Goal: Task Accomplishment & Management: Manage account settings

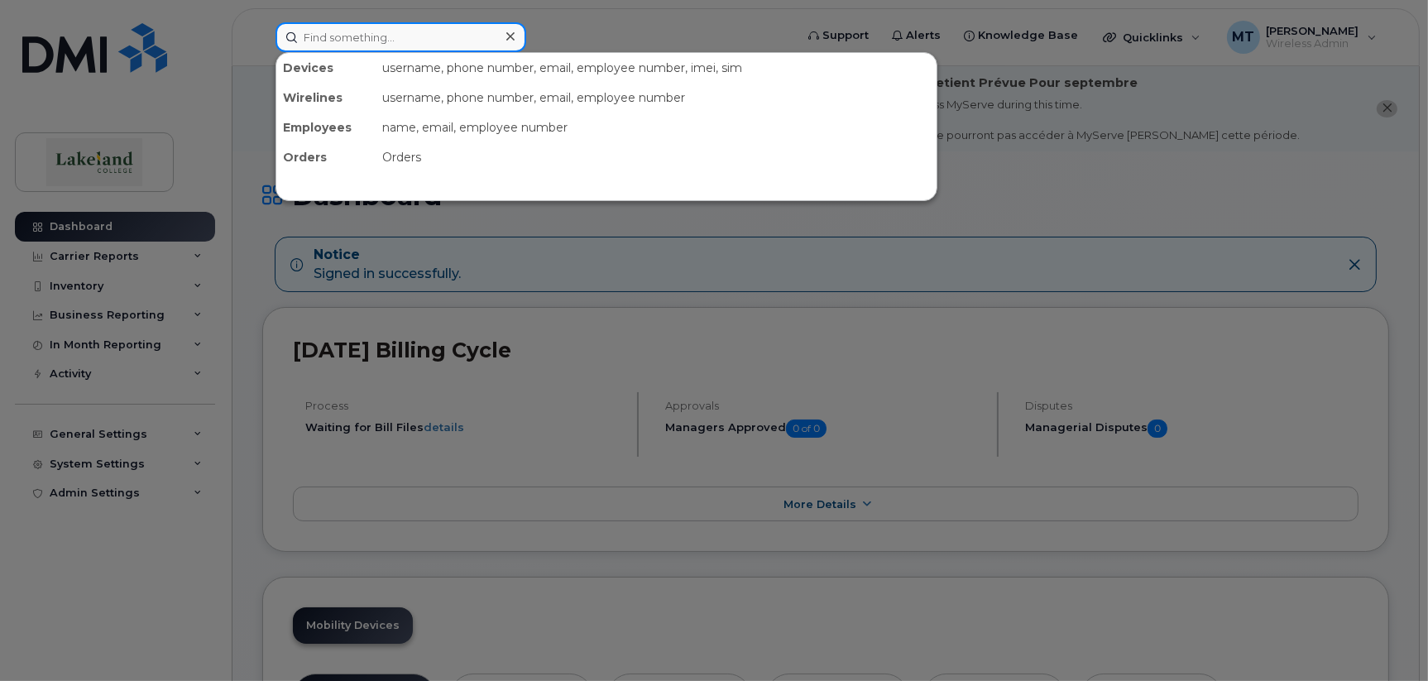
click at [337, 38] on input at bounding box center [400, 37] width 251 height 30
paste input "[PHONE_NUMBER]"
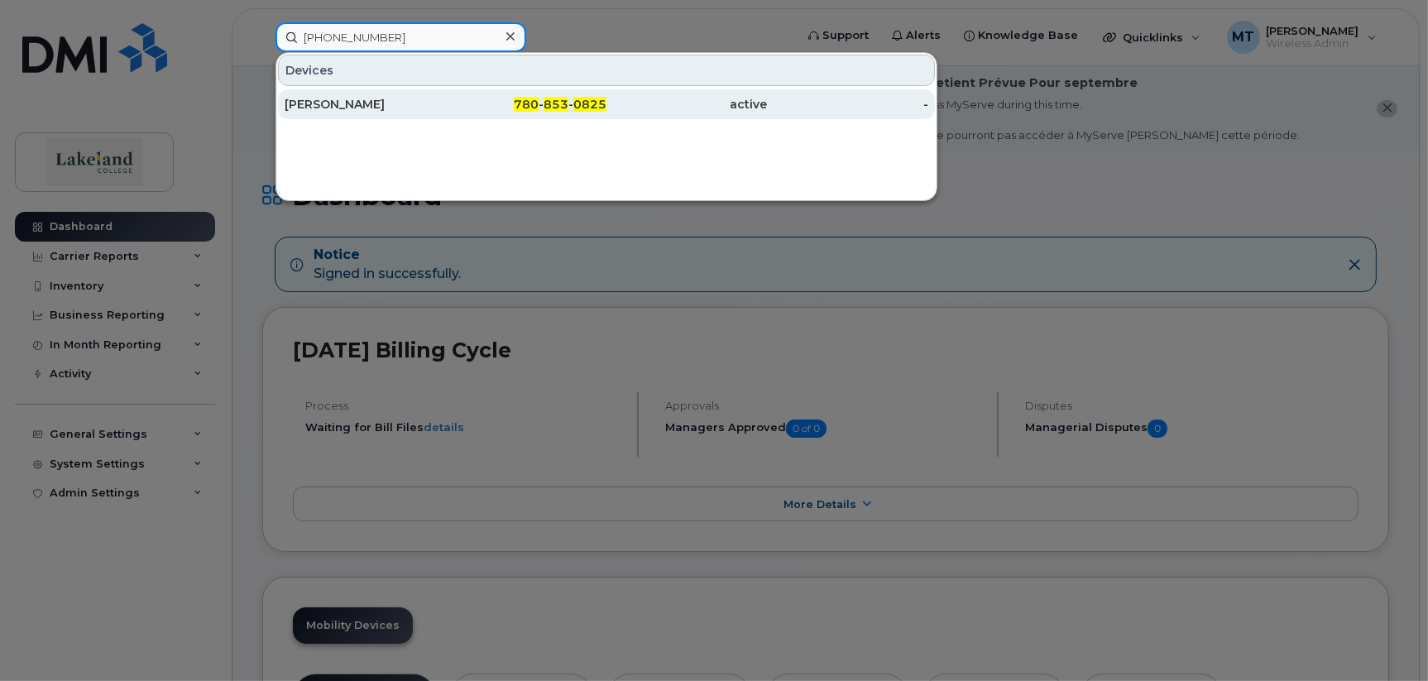
type input "[PHONE_NUMBER]"
click at [342, 104] on div "[PERSON_NAME]" at bounding box center [365, 104] width 161 height 17
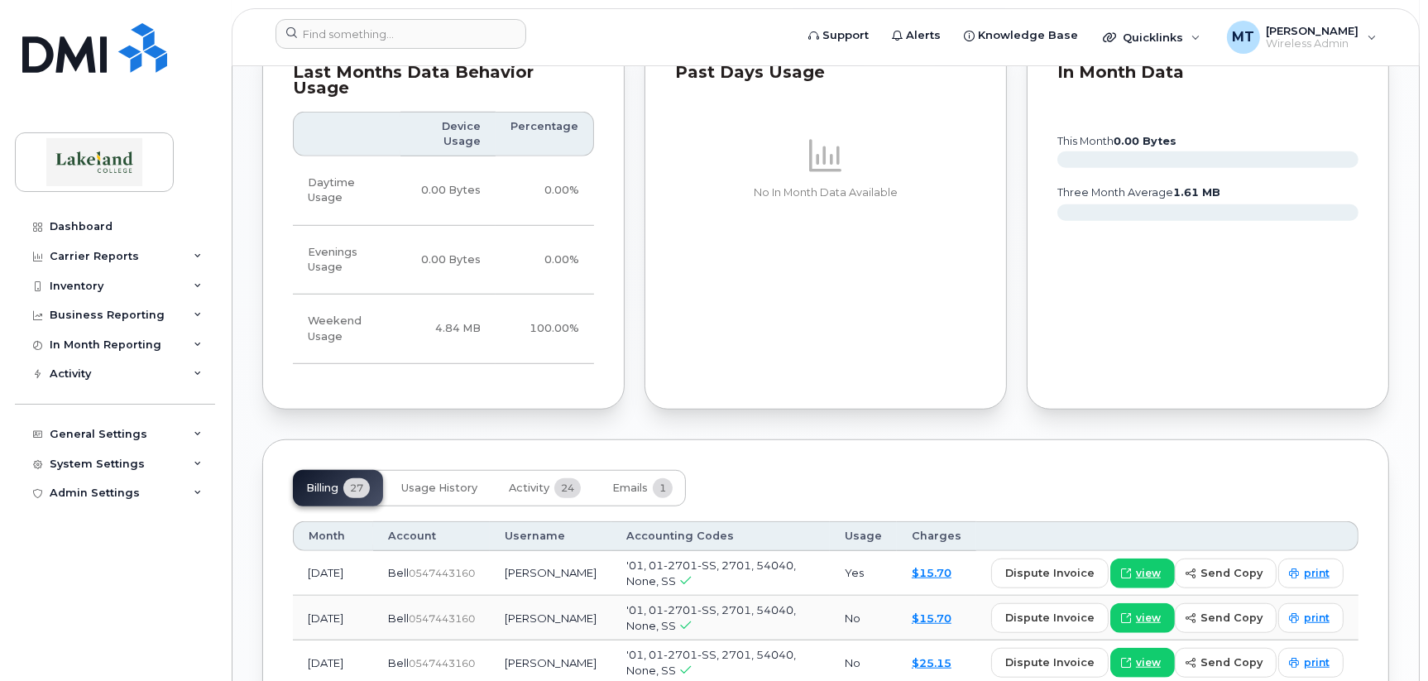
scroll to position [1653, 0]
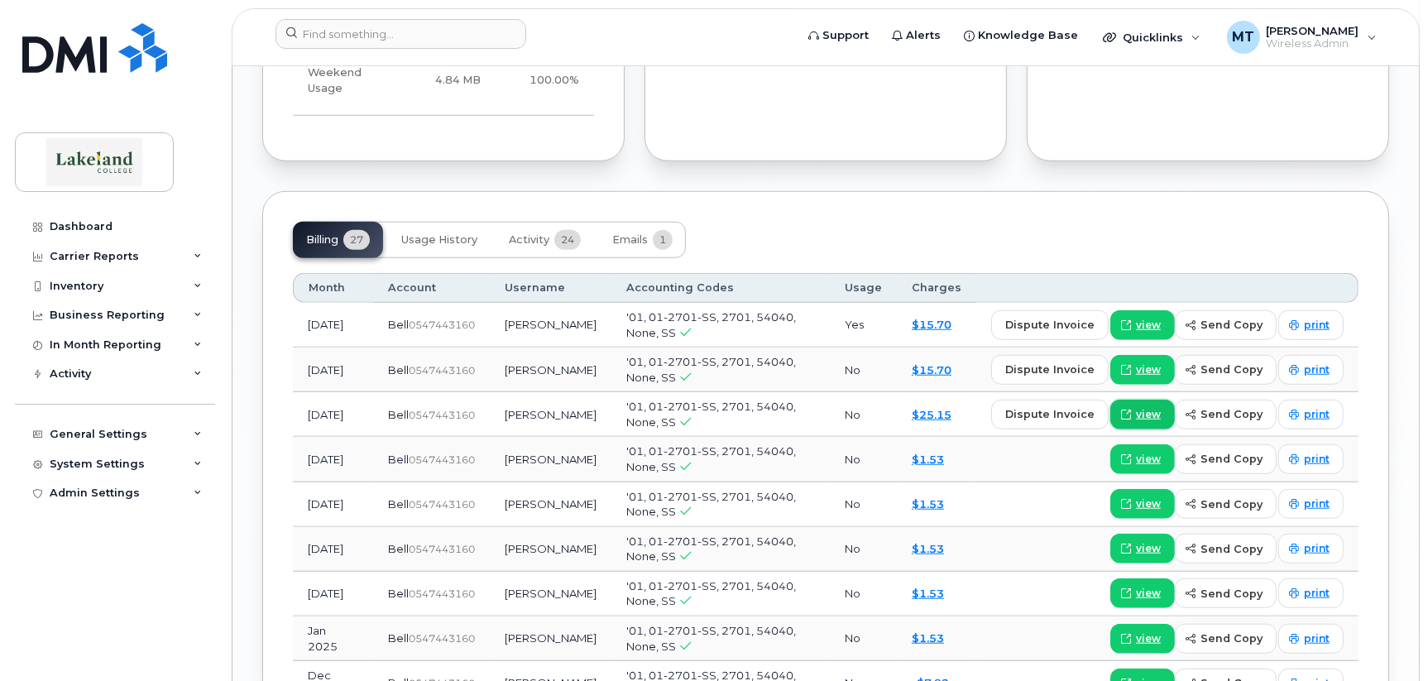
click at [1150, 407] on span "view" at bounding box center [1148, 414] width 25 height 15
click at [1143, 318] on span "view" at bounding box center [1148, 325] width 25 height 15
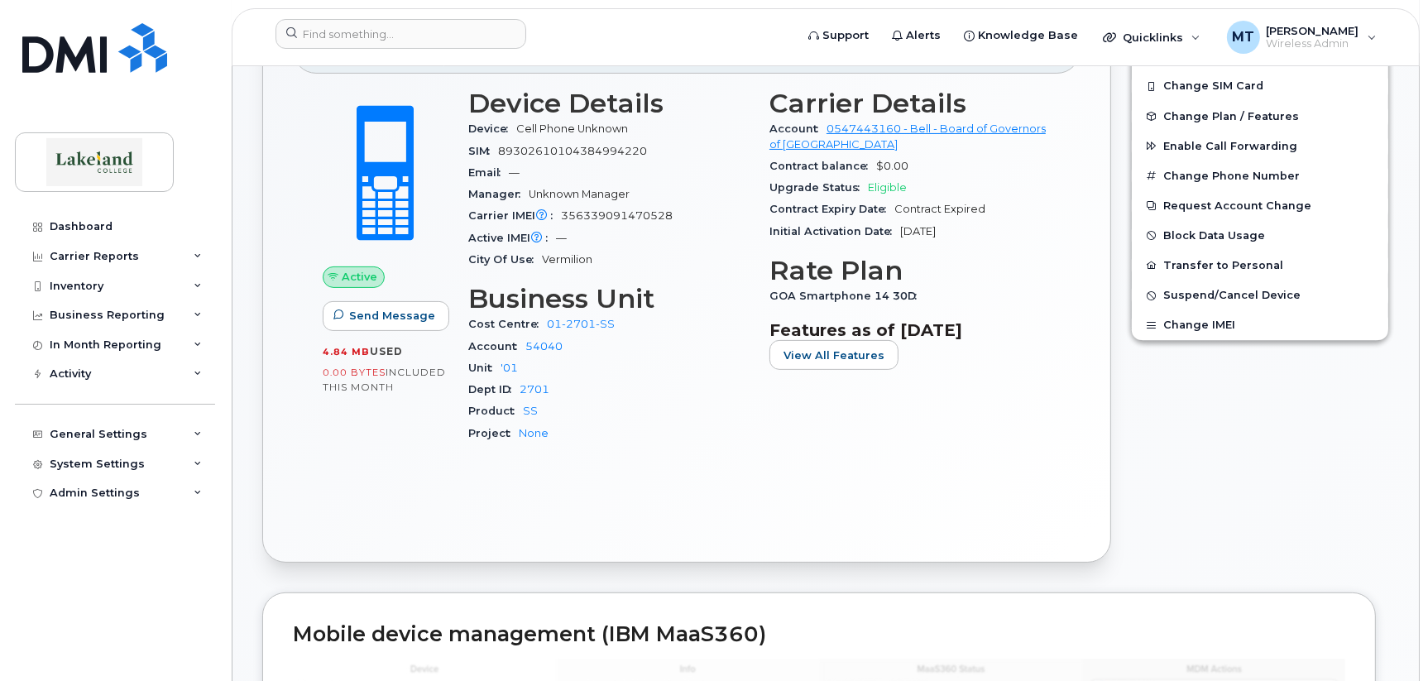
scroll to position [331, 0]
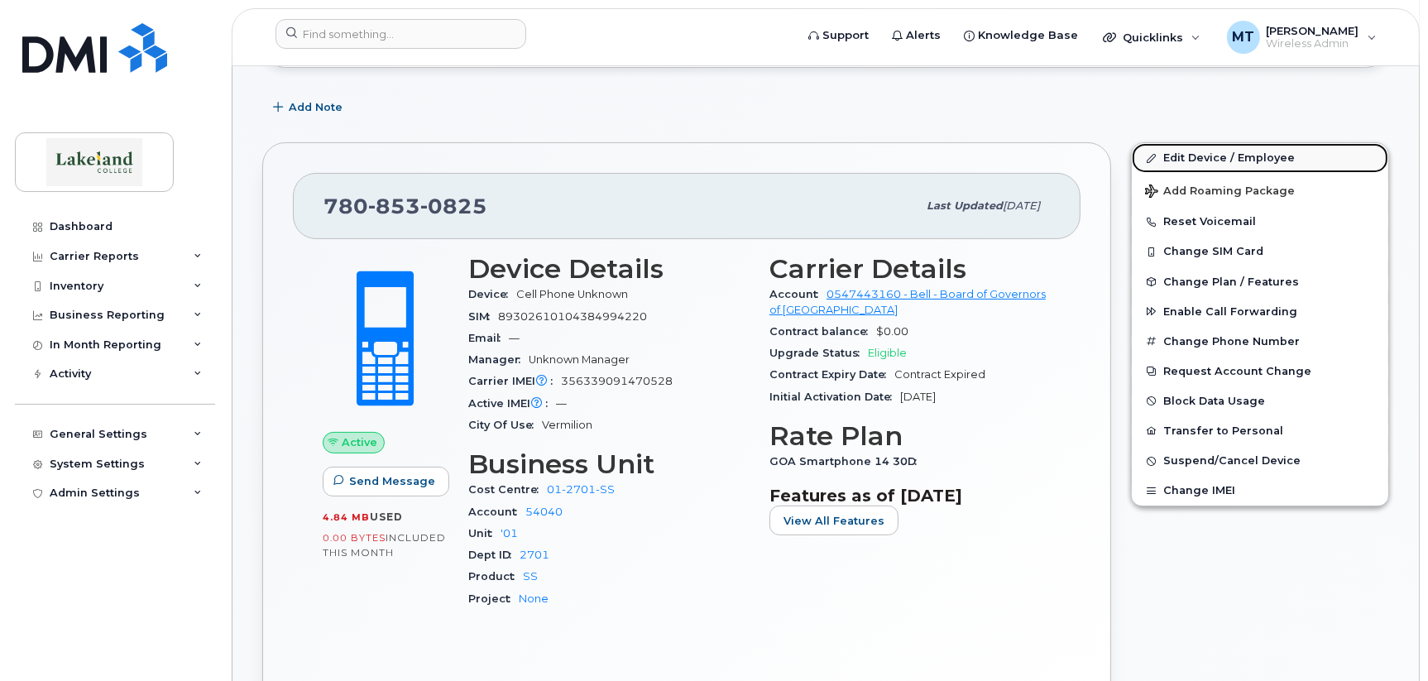
click at [1189, 158] on link "Edit Device / Employee" at bounding box center [1259, 158] width 256 height 30
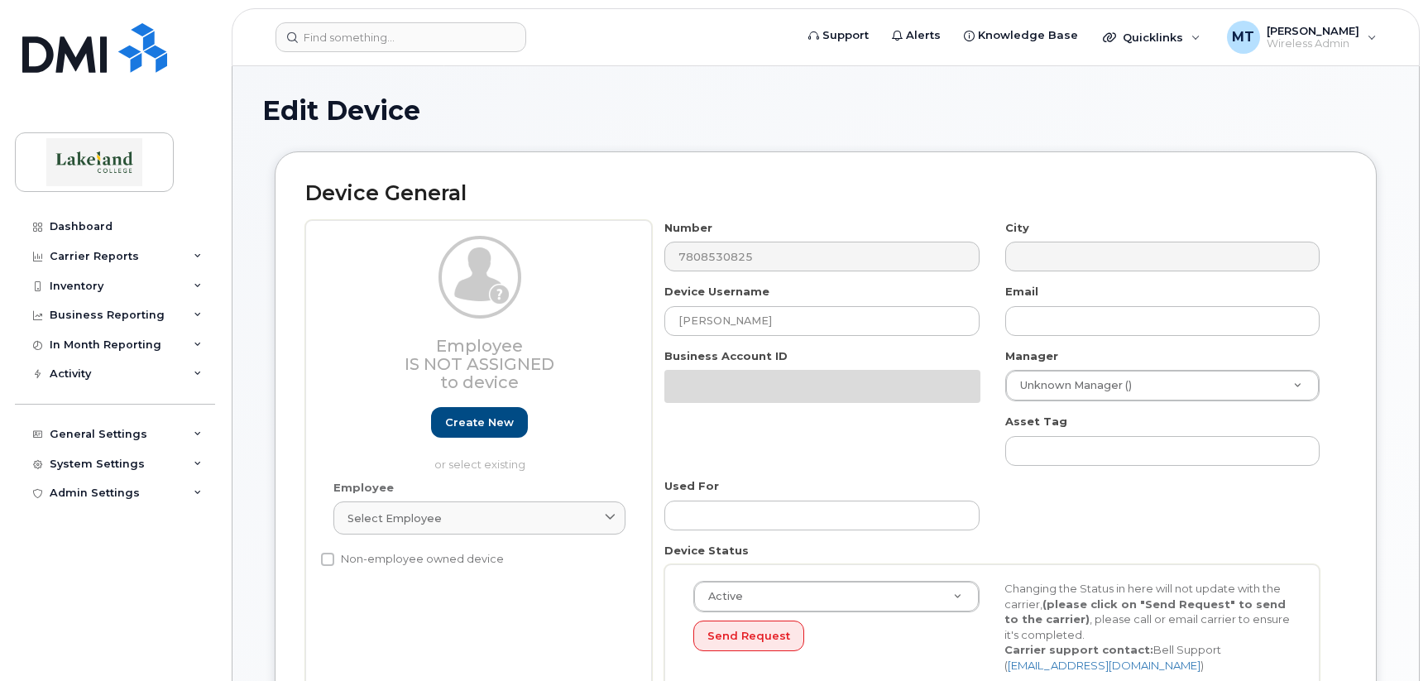
select select "5835193"
select select "5835258"
select select "5835269"
select select "5835289"
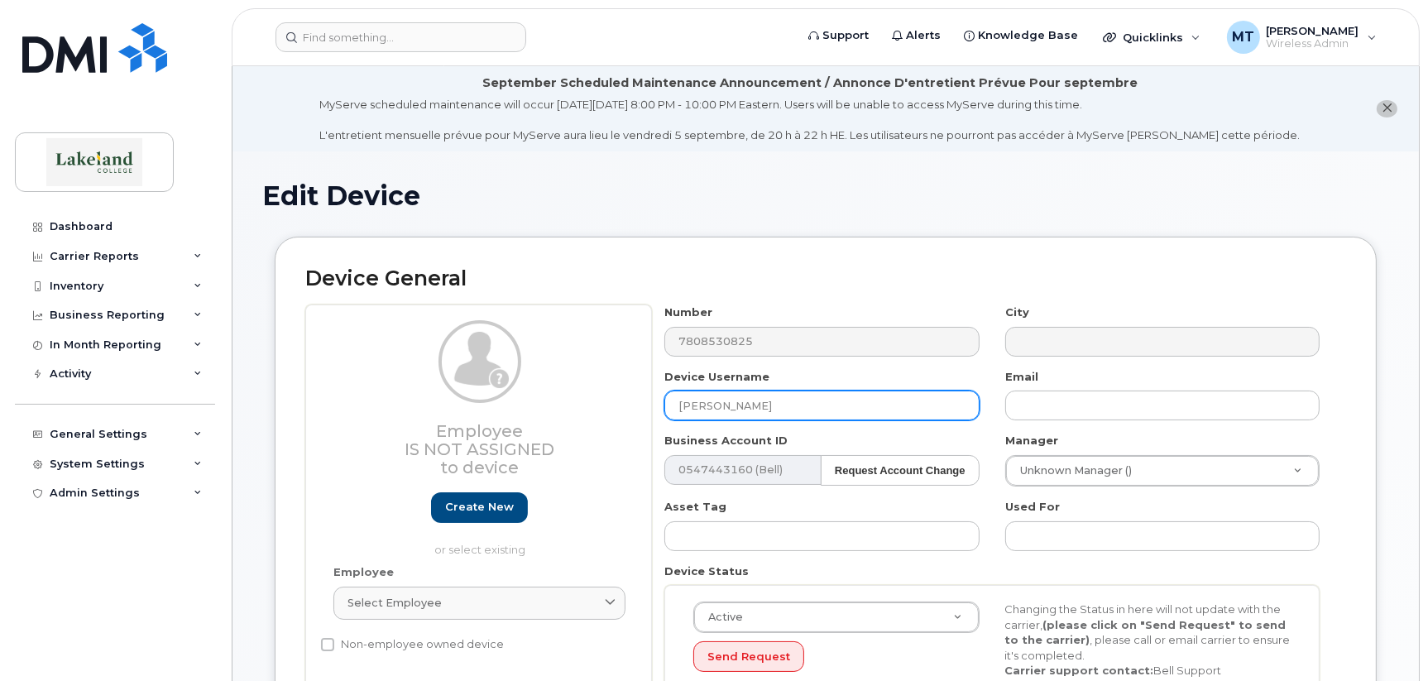
drag, startPoint x: 785, startPoint y: 410, endPoint x: 661, endPoint y: 408, distance: 124.1
click at [661, 408] on div "Device Username Brad Romanchuk" at bounding box center [822, 395] width 340 height 52
type input "Andrea Hamilton"
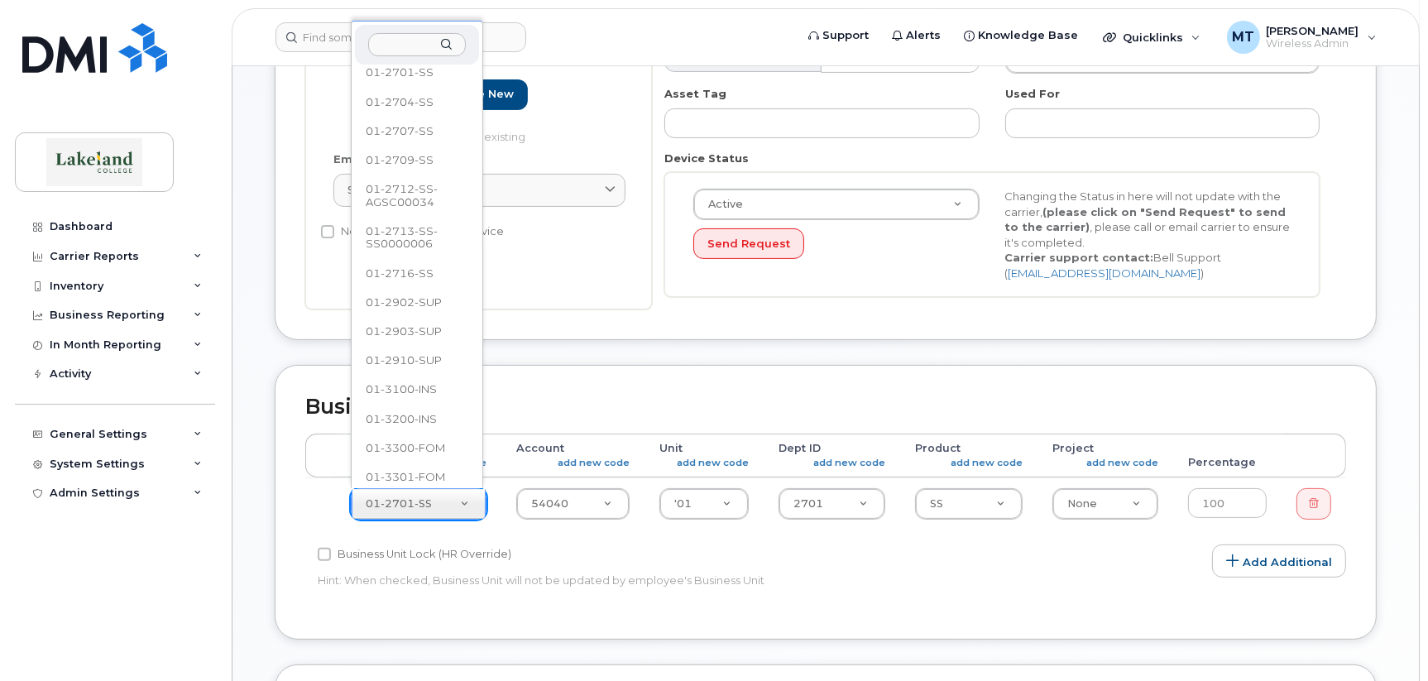
scroll to position [1249, 0]
select select "5835168"
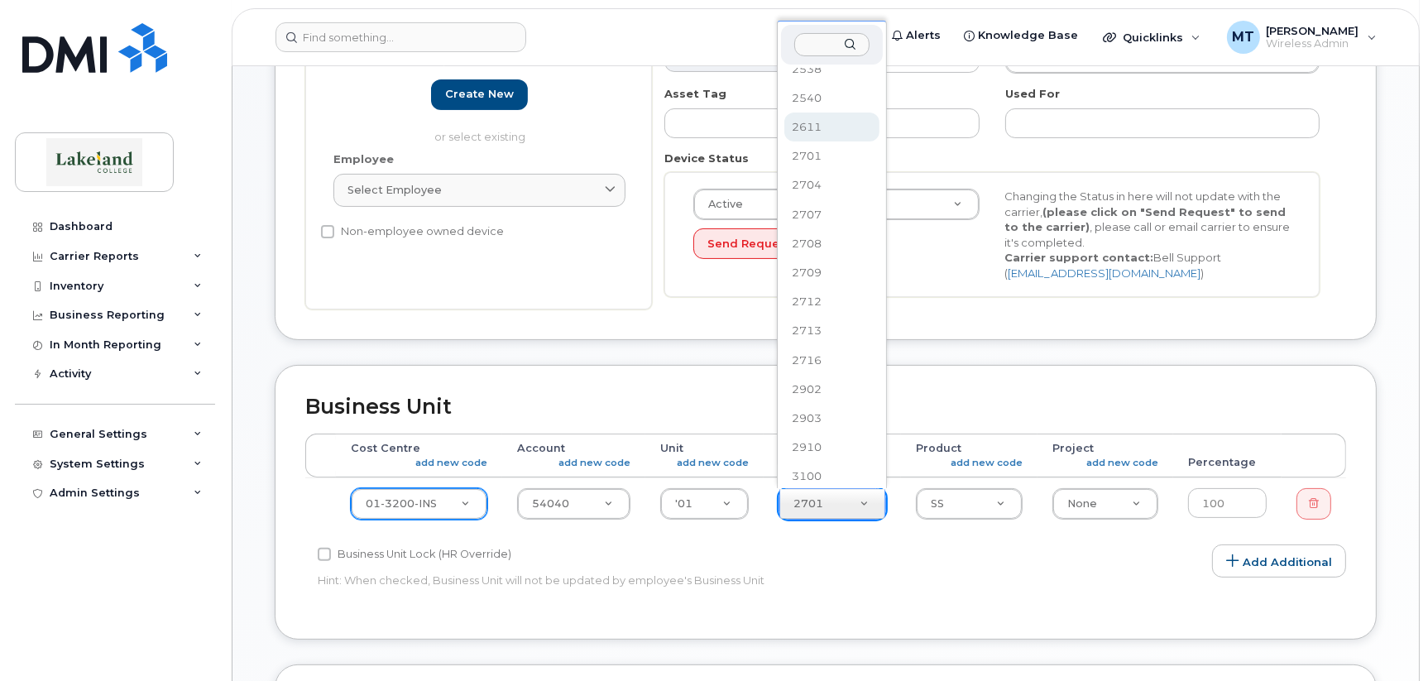
scroll to position [1086, 0]
select select "5835238"
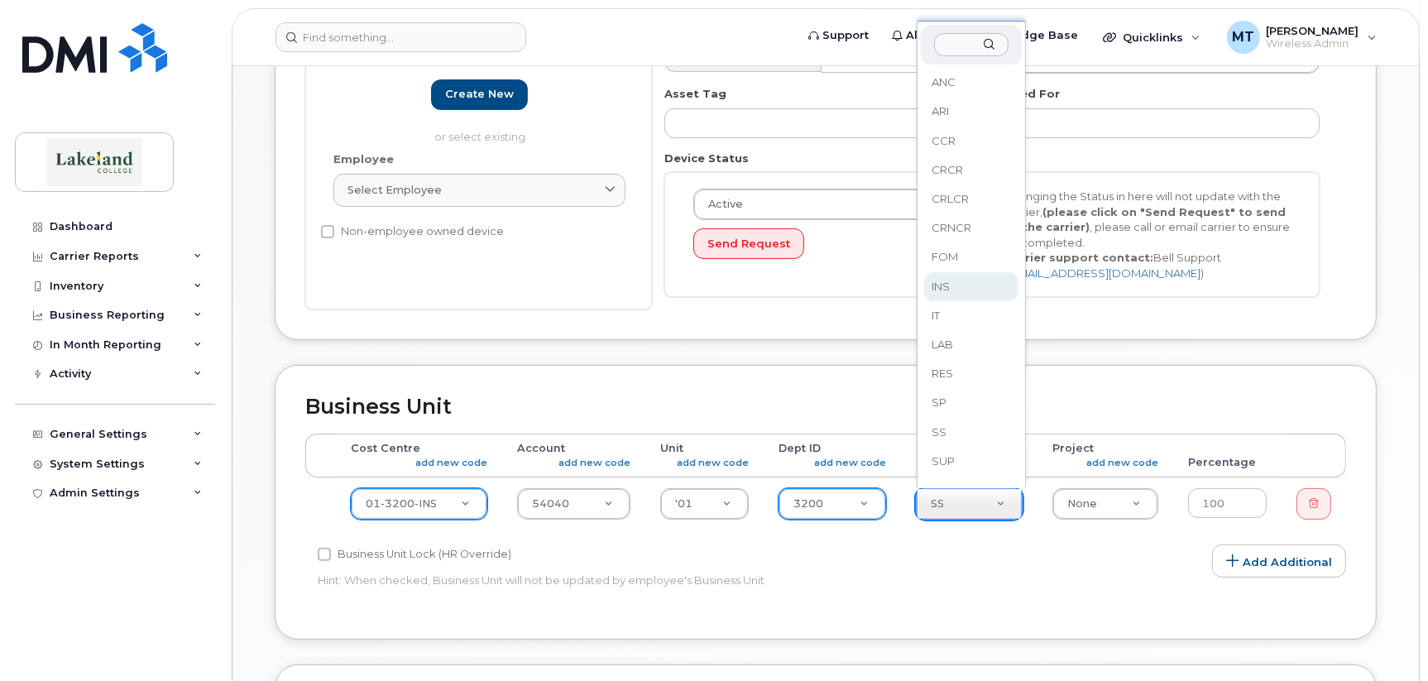
select select "5835276"
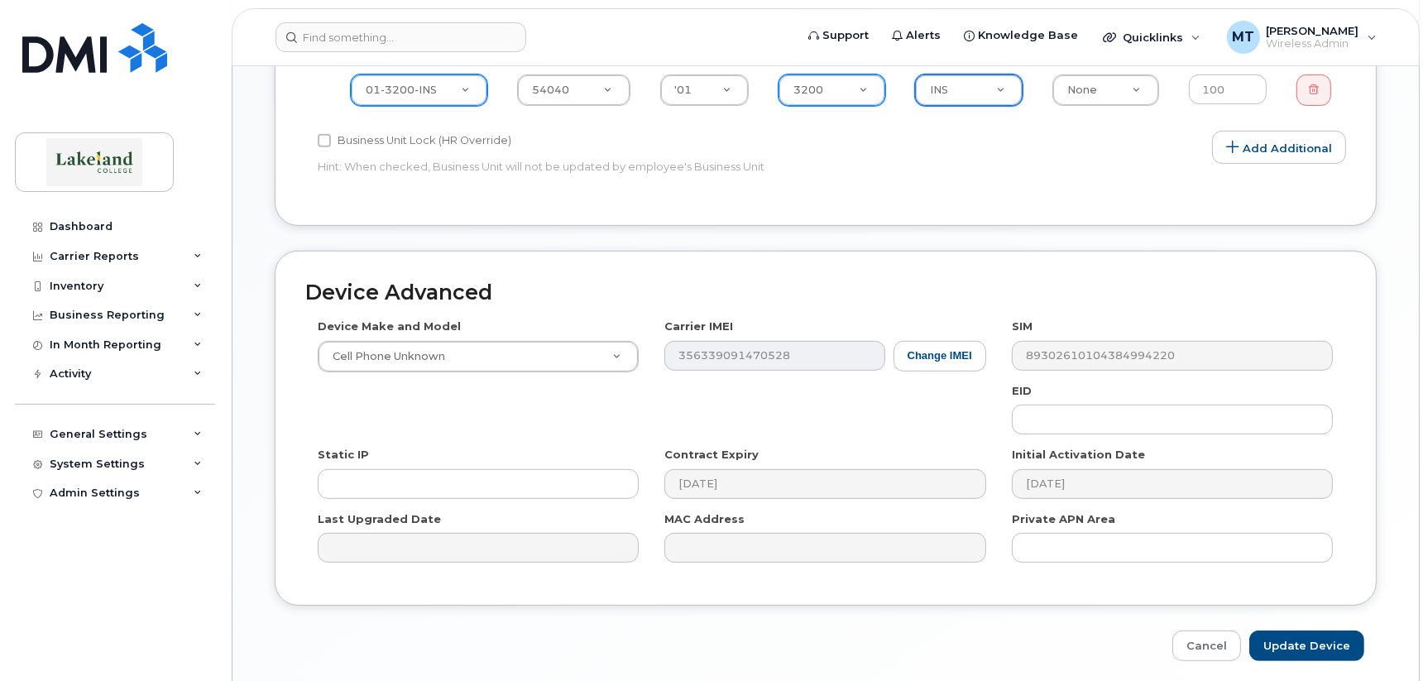
scroll to position [887, 0]
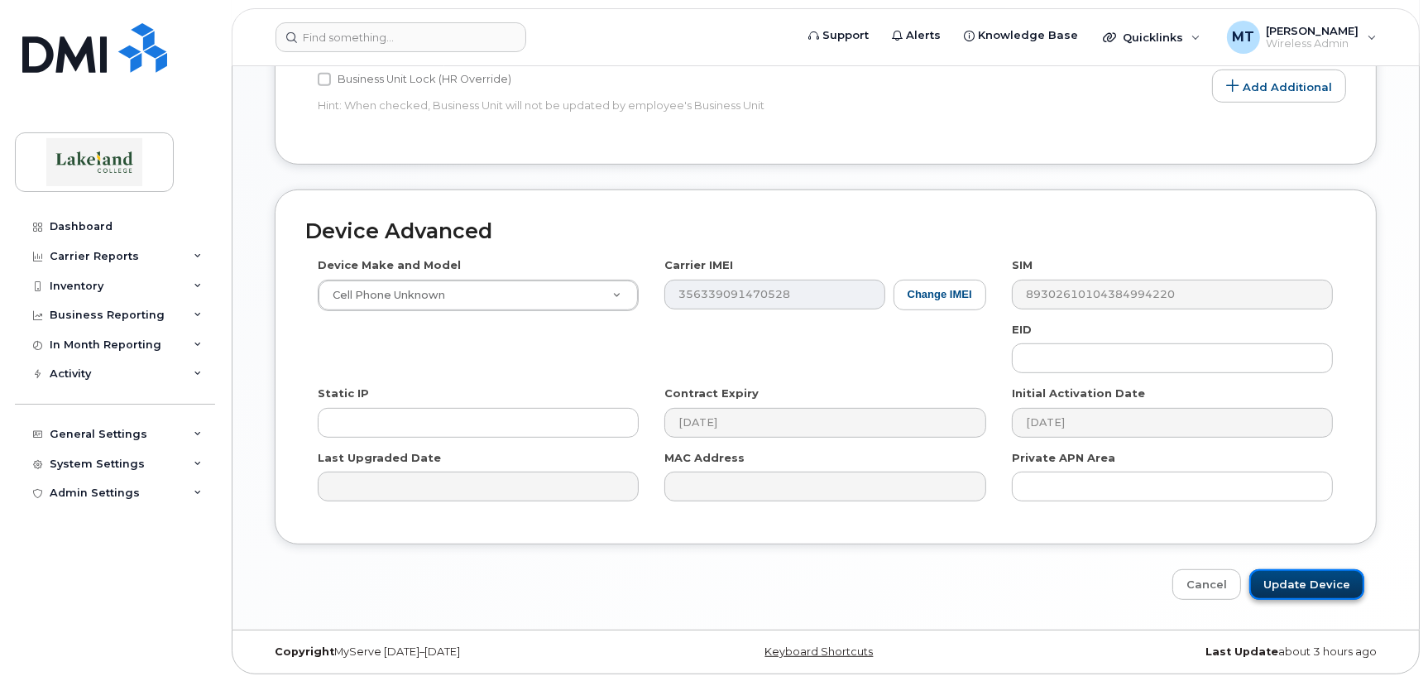
click at [1290, 580] on input "Update Device" at bounding box center [1306, 584] width 115 height 31
type input "Saving..."
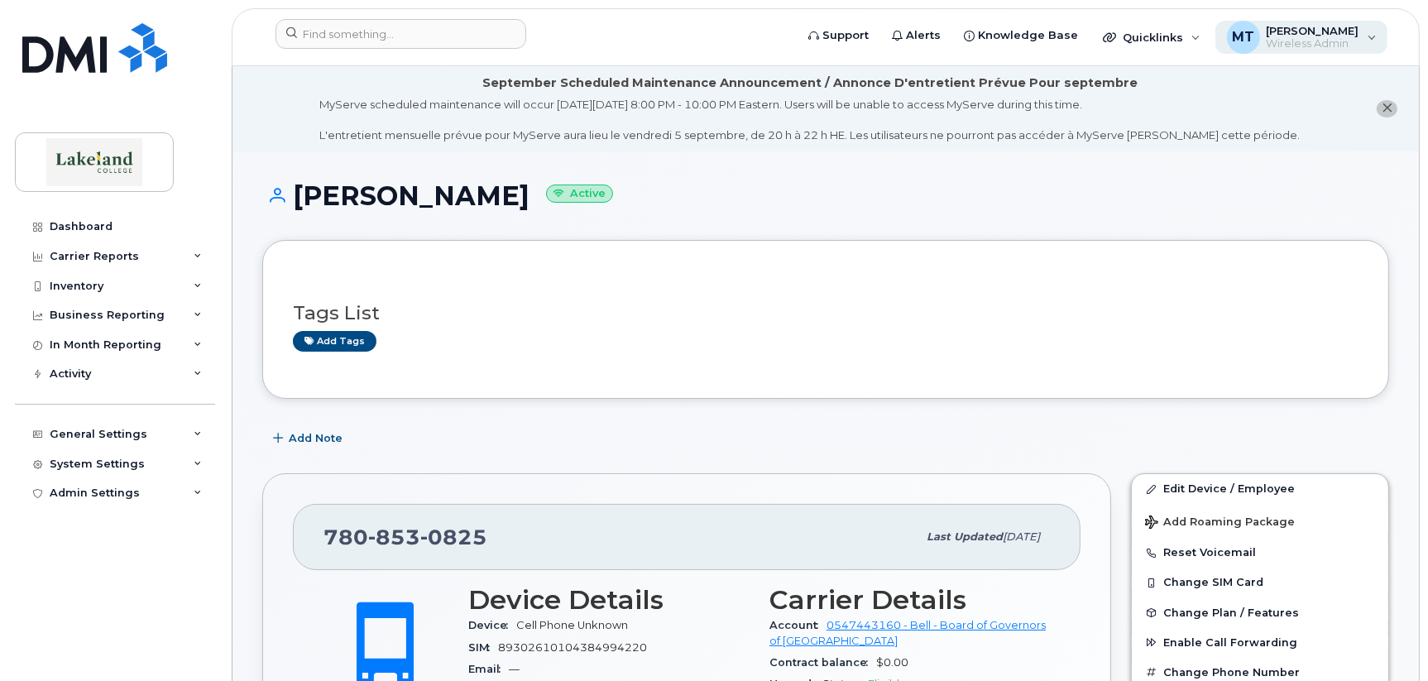
click at [1277, 33] on span "[PERSON_NAME]" at bounding box center [1312, 30] width 93 height 13
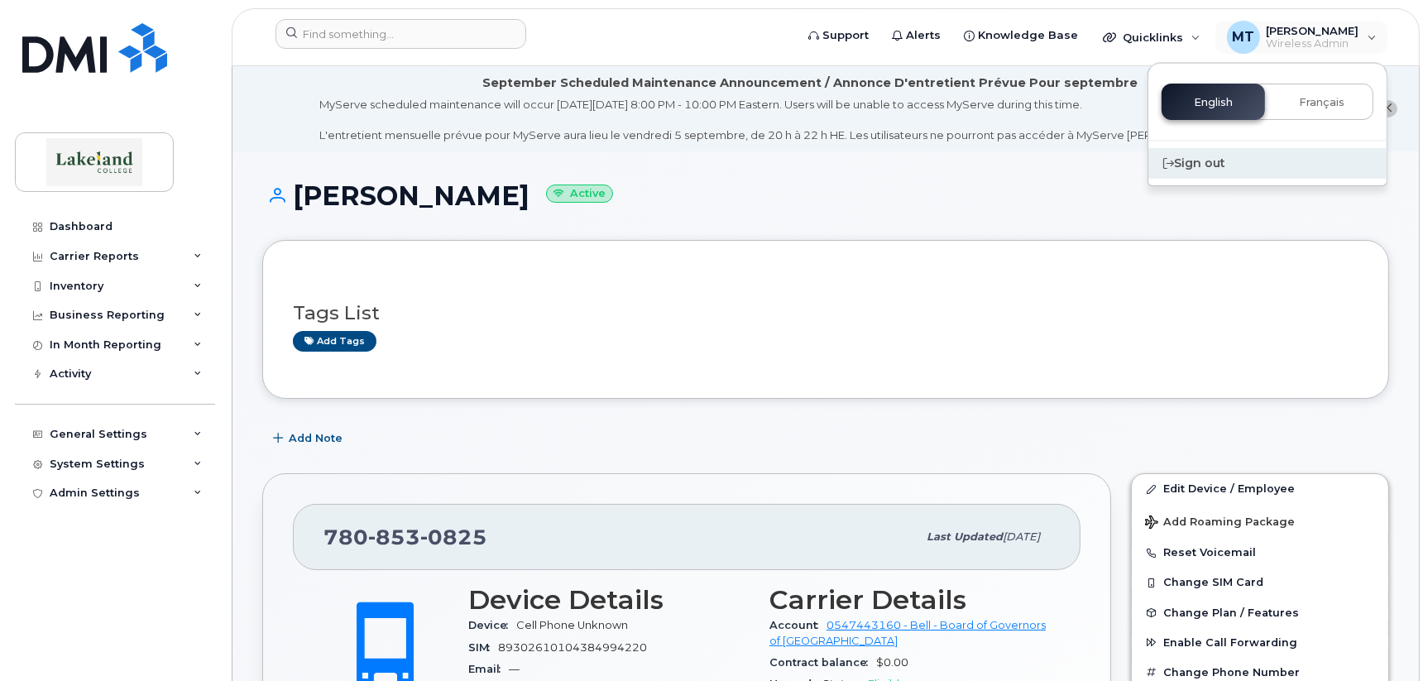
click at [1189, 168] on div "Sign out" at bounding box center [1267, 163] width 238 height 31
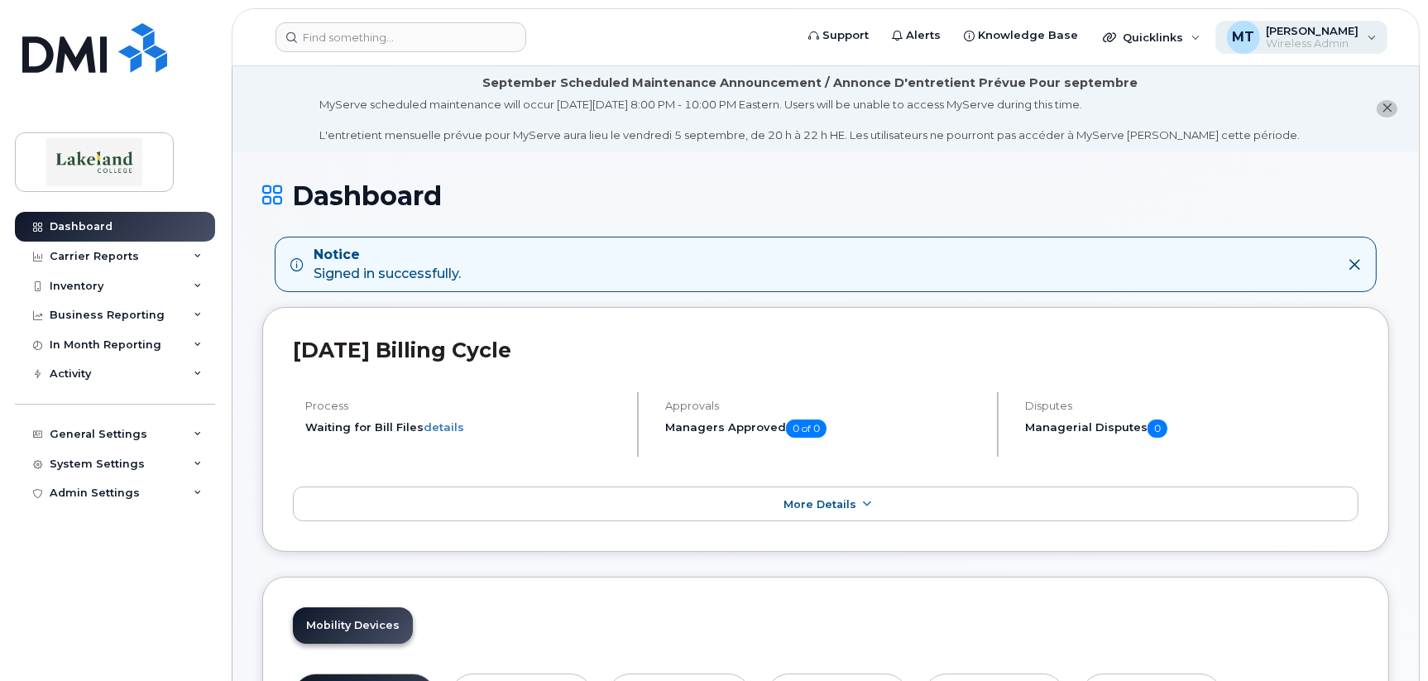
click at [1251, 35] on div "MT" at bounding box center [1243, 37] width 33 height 33
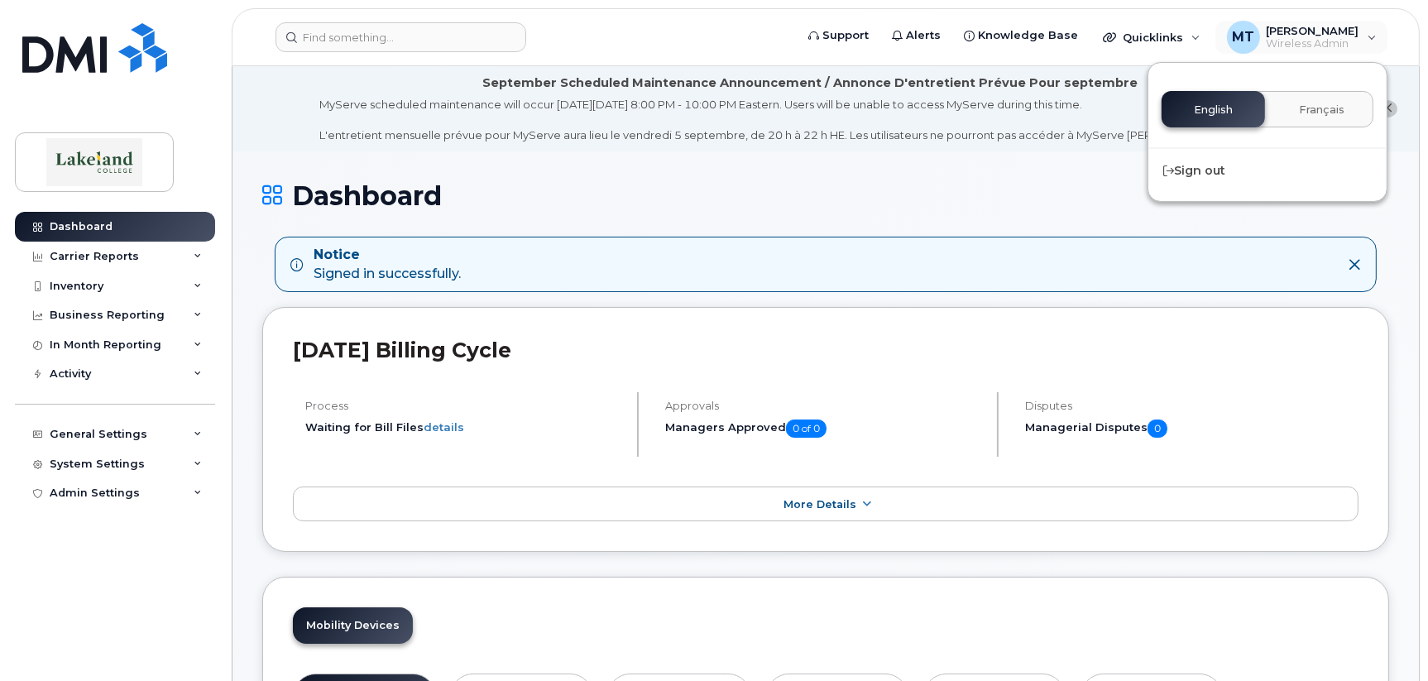
drag, startPoint x: 1207, startPoint y: 167, endPoint x: 973, endPoint y: 94, distance: 245.1
click at [1205, 167] on div "Sign out" at bounding box center [1267, 170] width 238 height 31
